Goal: Task Accomplishment & Management: Use online tool/utility

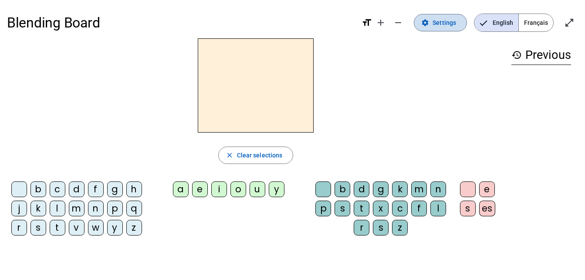
click at [446, 23] on span "Settings" at bounding box center [444, 22] width 24 height 10
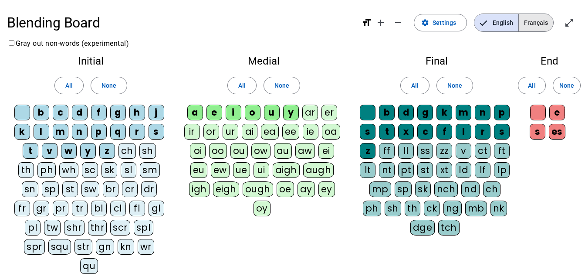
click at [540, 26] on span "Français" at bounding box center [536, 22] width 34 height 17
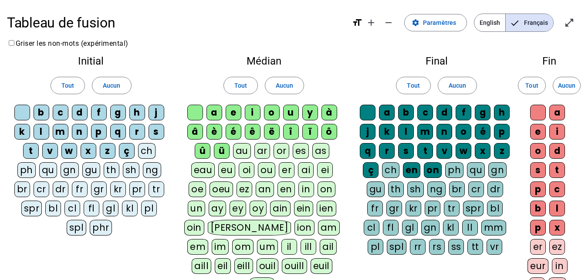
scroll to position [171, 0]
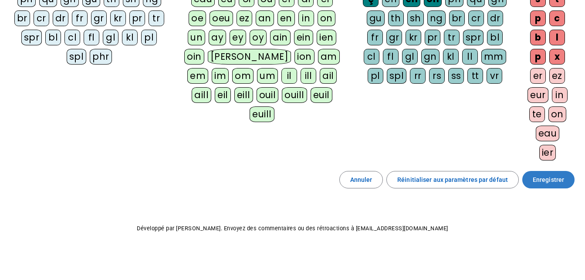
click at [561, 175] on span "Enregistrer" at bounding box center [548, 179] width 31 height 10
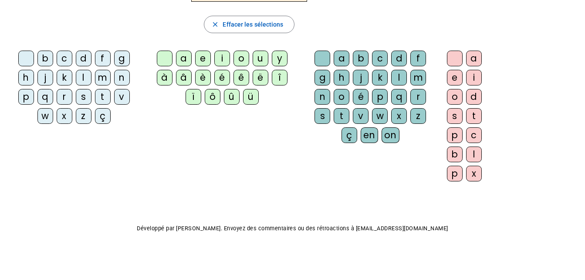
click at [122, 75] on div "n" at bounding box center [122, 78] width 16 height 16
click at [238, 59] on div "o" at bounding box center [241, 59] width 16 height 16
click at [345, 120] on div "t" at bounding box center [342, 116] width 16 height 16
click at [452, 77] on div "e" at bounding box center [455, 78] width 16 height 16
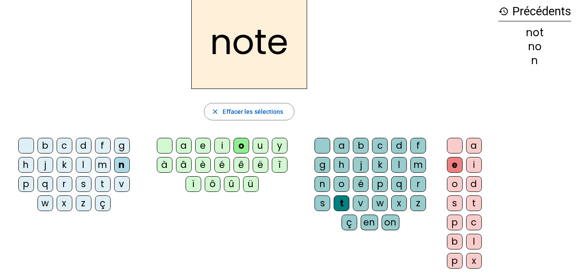
scroll to position [0, 0]
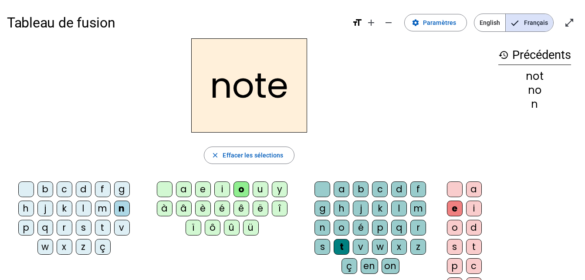
click at [123, 230] on div "v" at bounding box center [122, 227] width 16 height 16
click at [218, 192] on div "i" at bounding box center [222, 189] width 16 height 16
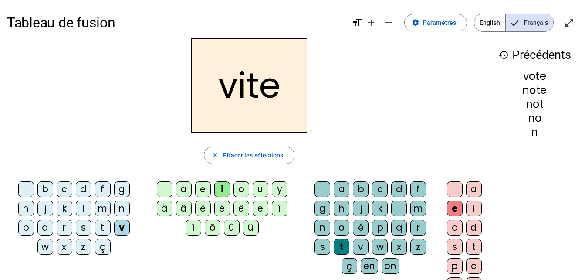
click at [402, 186] on div "d" at bounding box center [399, 189] width 16 height 16
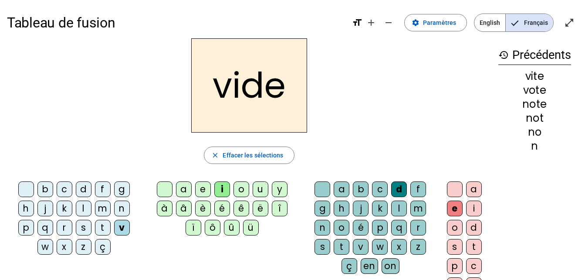
click at [69, 228] on div "r" at bounding box center [65, 227] width 16 height 16
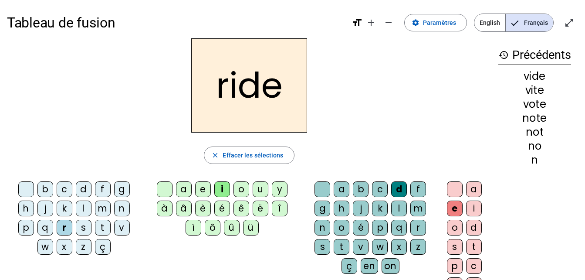
click at [260, 186] on div "u" at bounding box center [261, 189] width 16 height 16
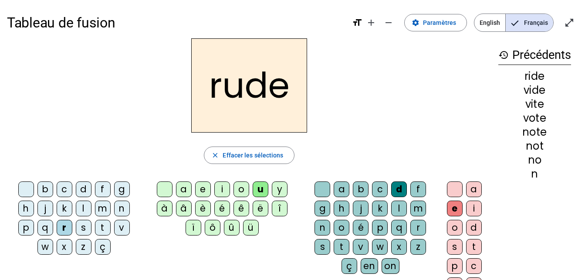
click at [321, 250] on div "s" at bounding box center [322, 247] width 16 height 16
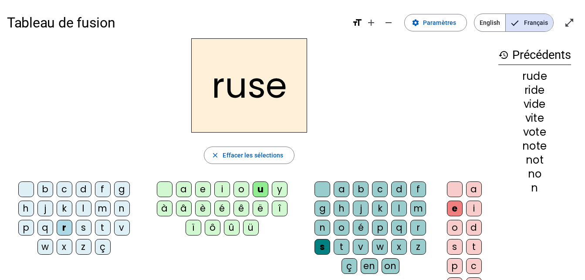
click at [104, 209] on div "m" at bounding box center [103, 208] width 16 height 16
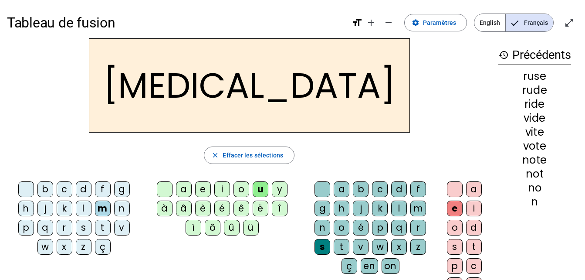
click at [47, 188] on div "b" at bounding box center [45, 189] width 16 height 16
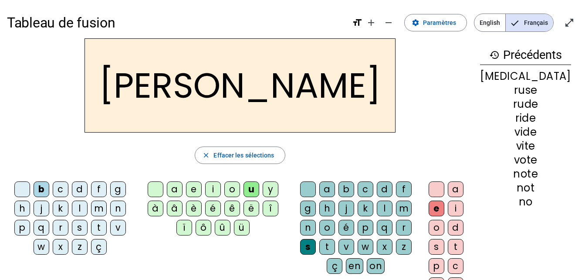
click at [216, 188] on div "i" at bounding box center [213, 189] width 16 height 16
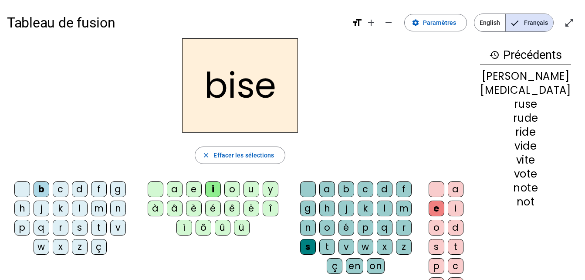
click at [182, 189] on div "a" at bounding box center [175, 189] width 16 height 16
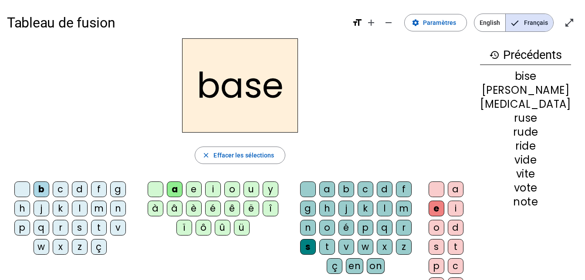
click at [444, 208] on div "e" at bounding box center [437, 208] width 16 height 16
click at [444, 190] on div at bounding box center [437, 189] width 16 height 16
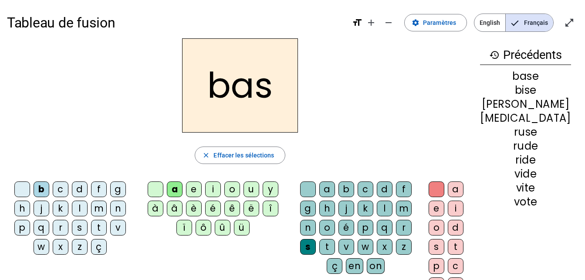
click at [17, 229] on div "b c d f g h j k l m n p q r s t v w x z ç" at bounding box center [71, 219] width 123 height 77
click at [24, 228] on div "p" at bounding box center [22, 227] width 16 height 16
